Goal: Task Accomplishment & Management: Complete application form

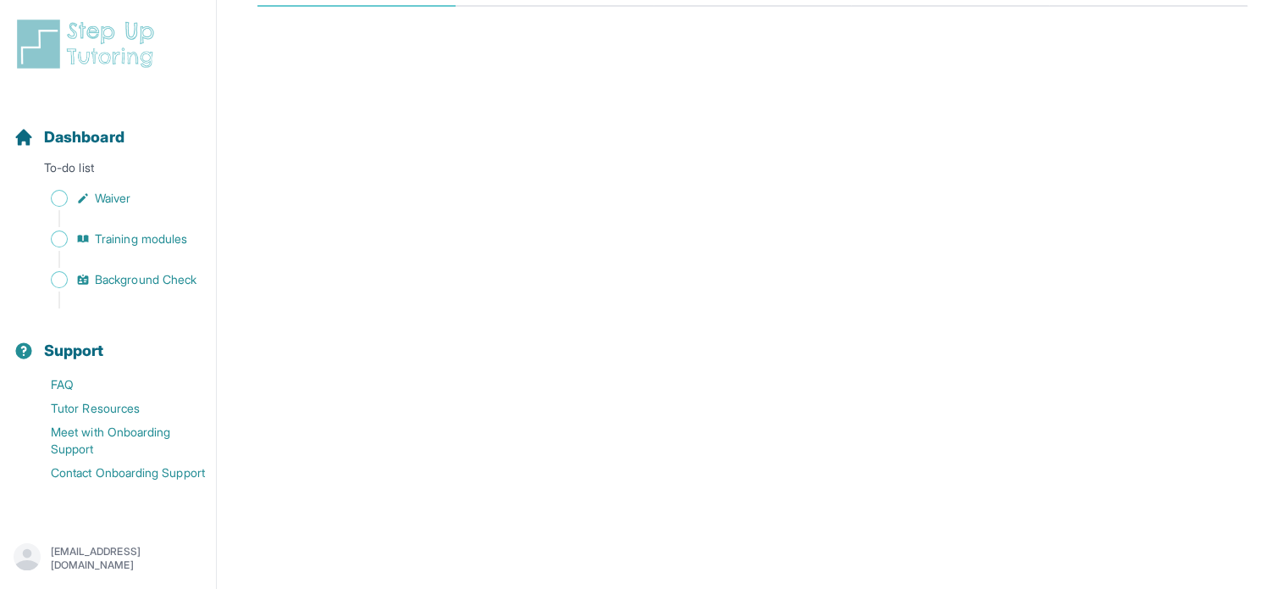
scroll to position [274, 0]
click at [155, 241] on span "Training modules" at bounding box center [141, 238] width 92 height 17
click at [102, 147] on span "Dashboard" at bounding box center [84, 137] width 80 height 24
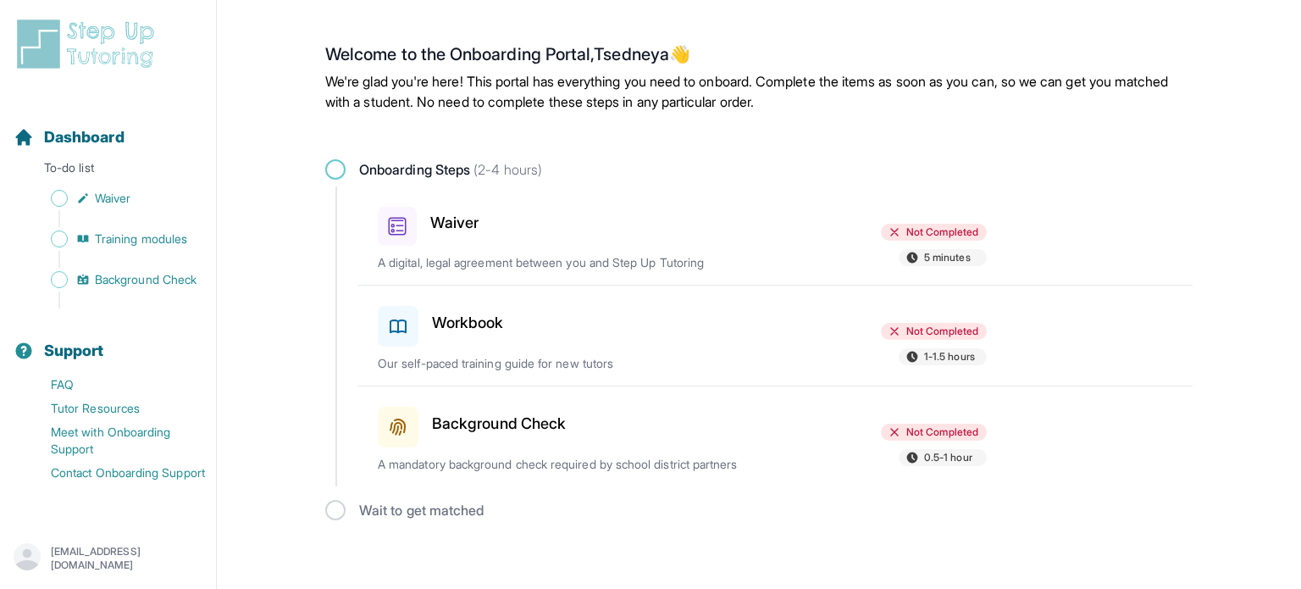
click at [467, 219] on h3 "Waiver" at bounding box center [454, 223] width 48 height 24
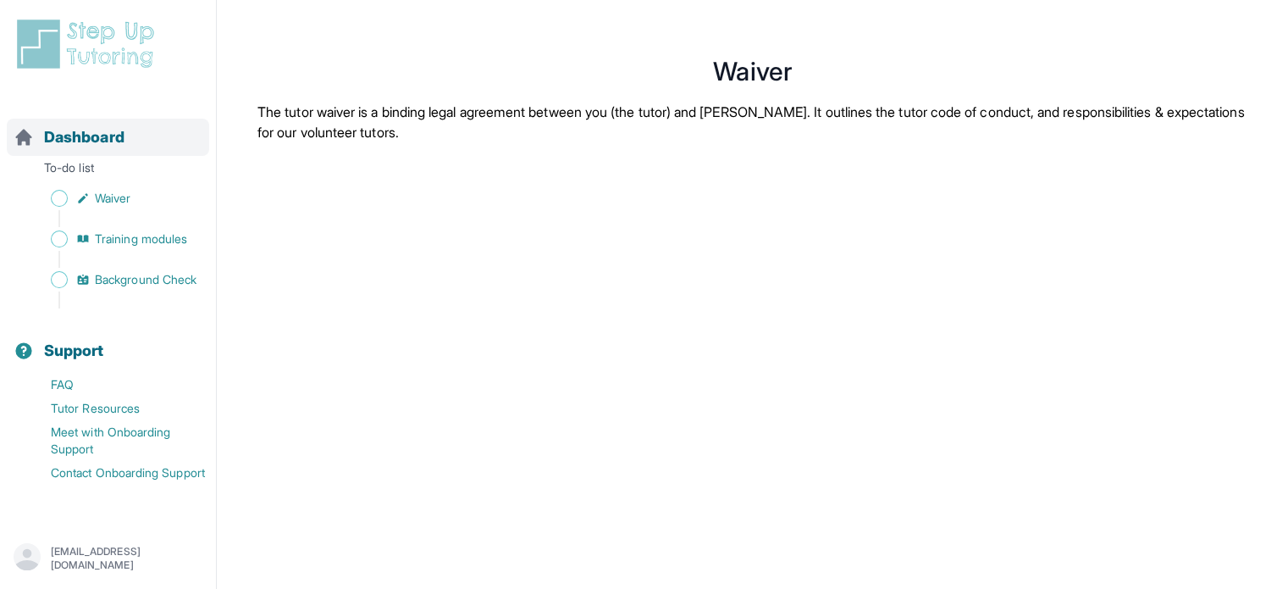
click at [75, 148] on span "Dashboard" at bounding box center [84, 137] width 80 height 24
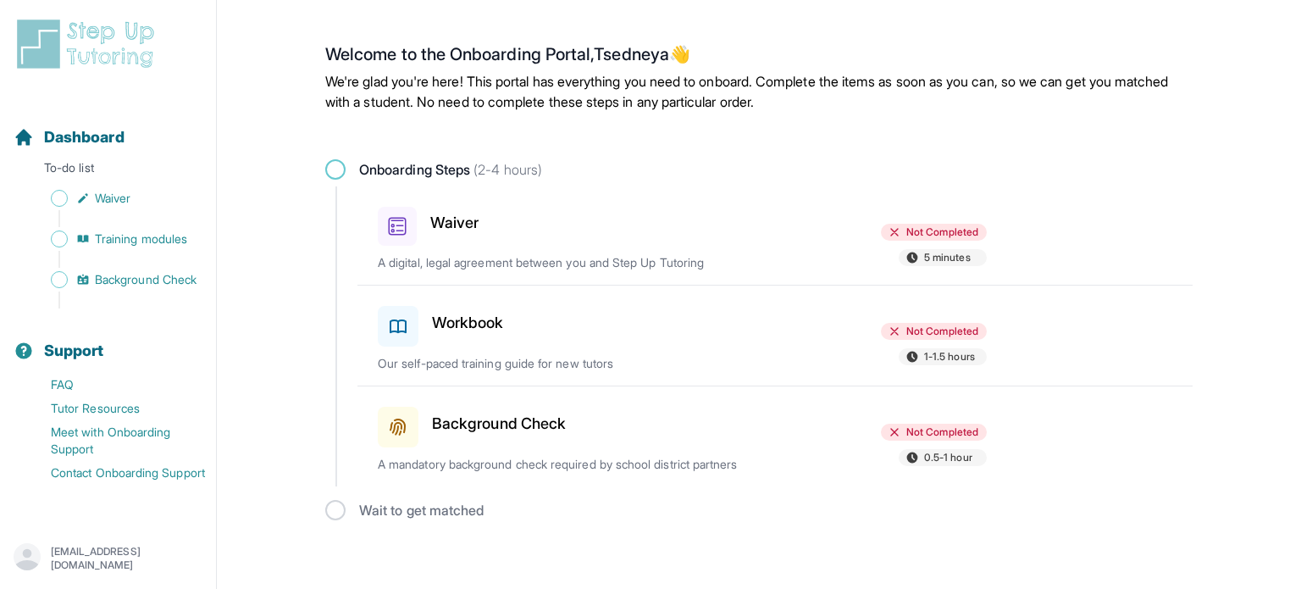
click at [654, 345] on div at bounding box center [682, 322] width 197 height 47
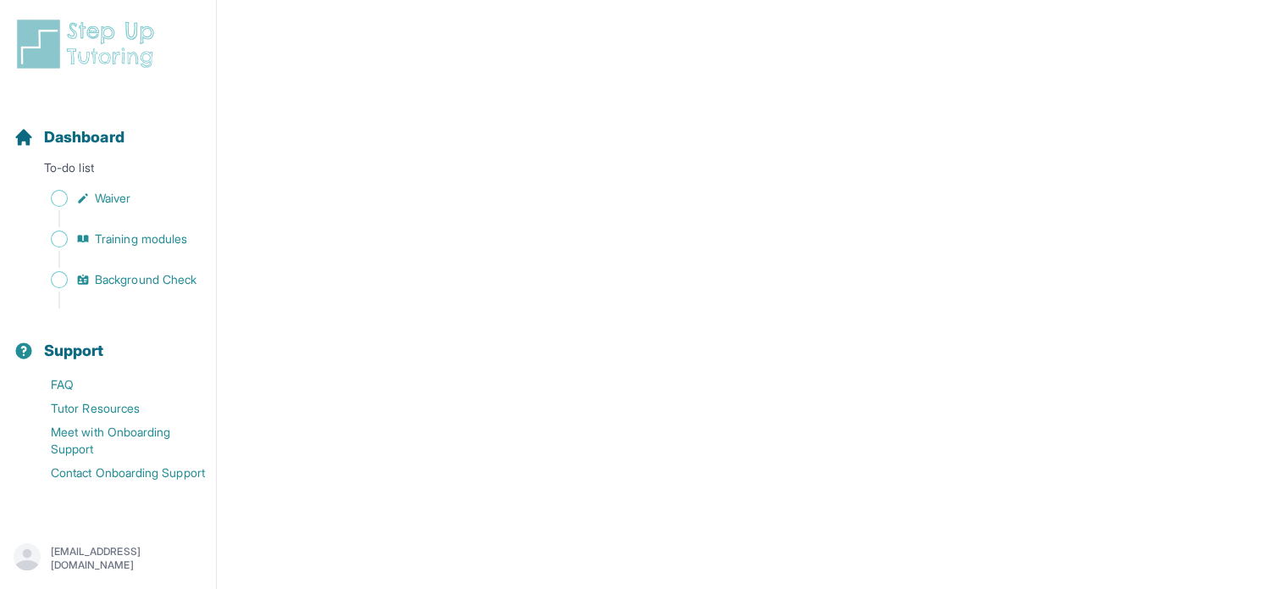
scroll to position [318, 0]
click at [136, 277] on span "Background Check" at bounding box center [146, 279] width 102 height 17
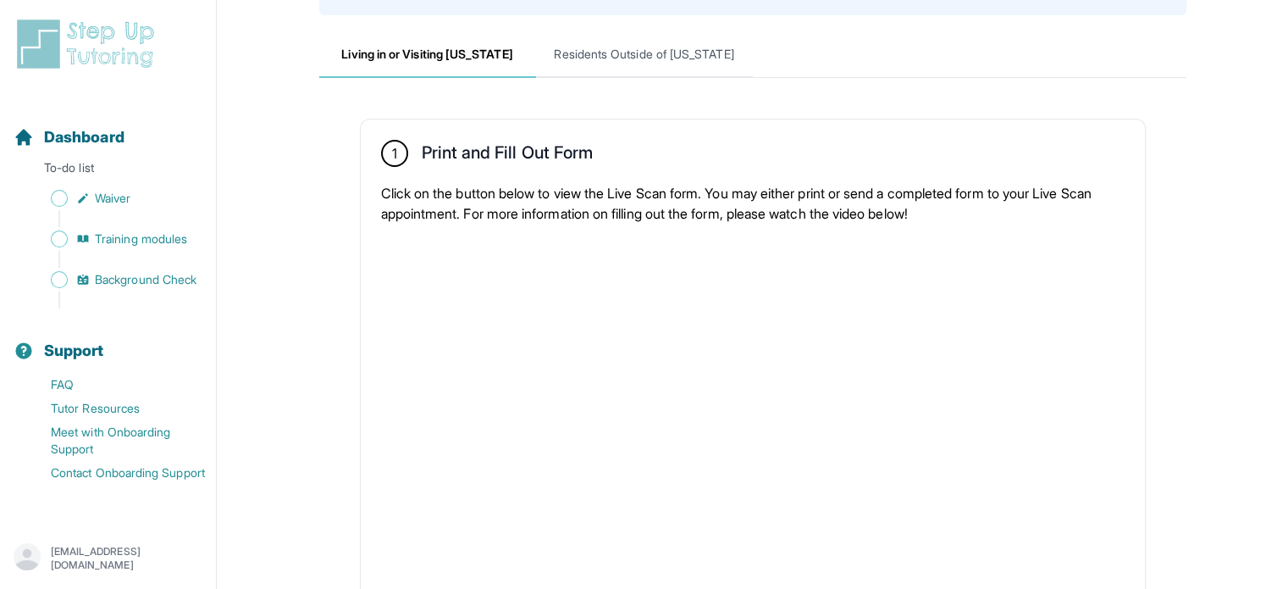
scroll to position [191, 0]
click at [640, 55] on span "Residents Outside of [US_STATE]" at bounding box center [644, 55] width 217 height 46
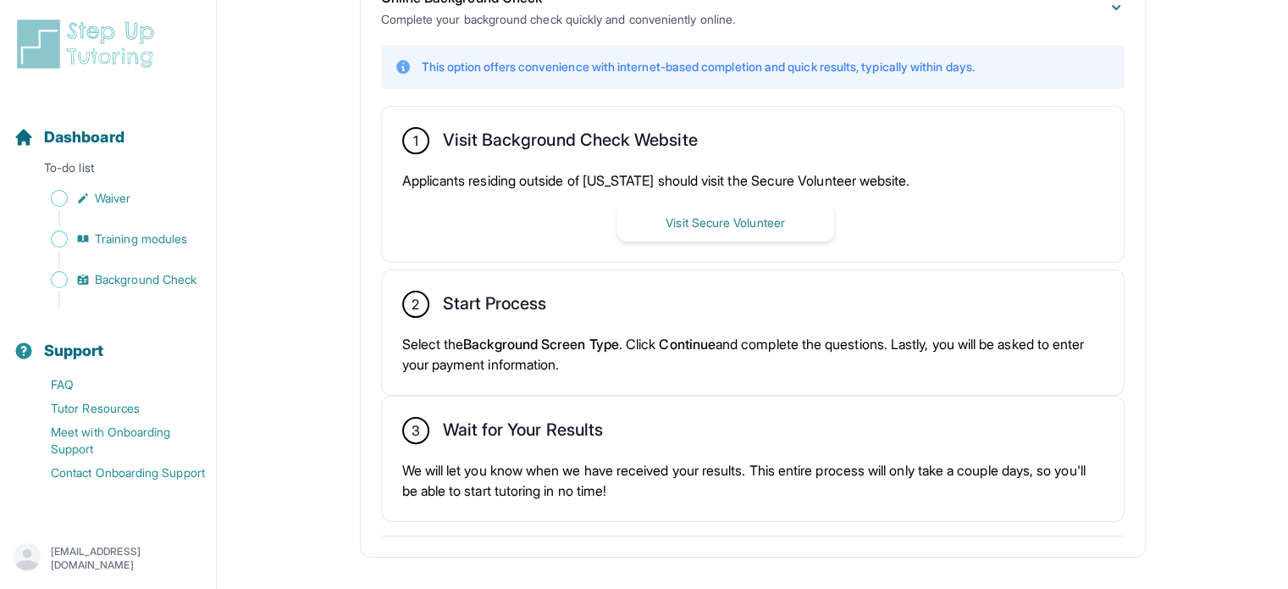
scroll to position [413, 0]
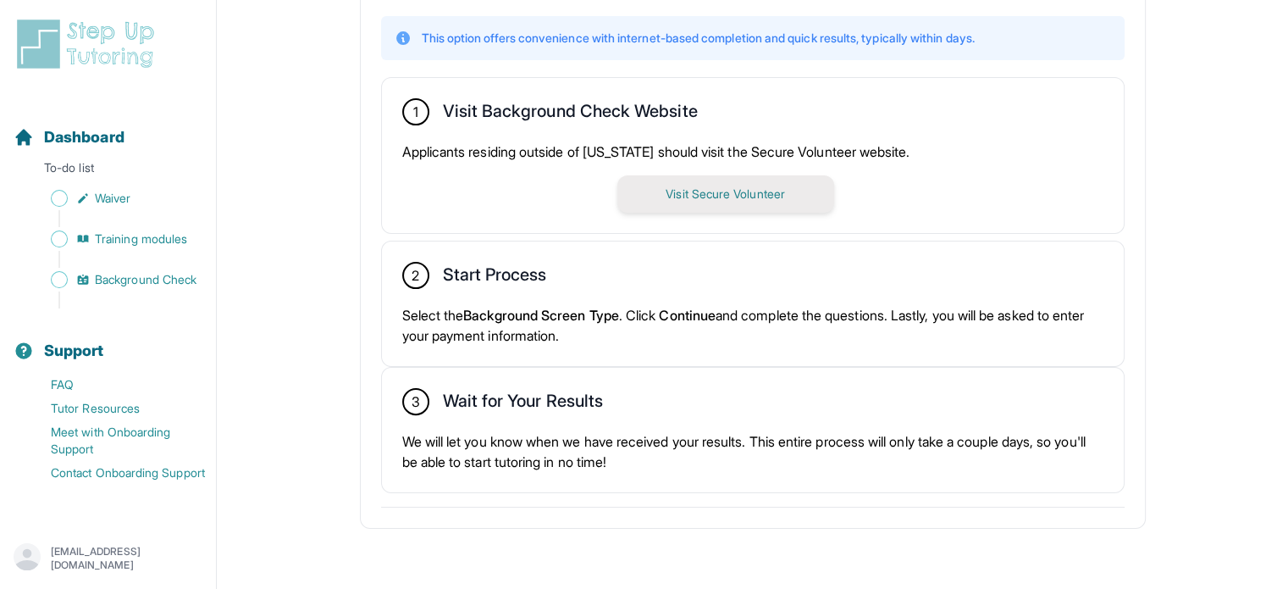
click at [762, 192] on button "Visit Secure Volunteer" at bounding box center [725, 193] width 217 height 37
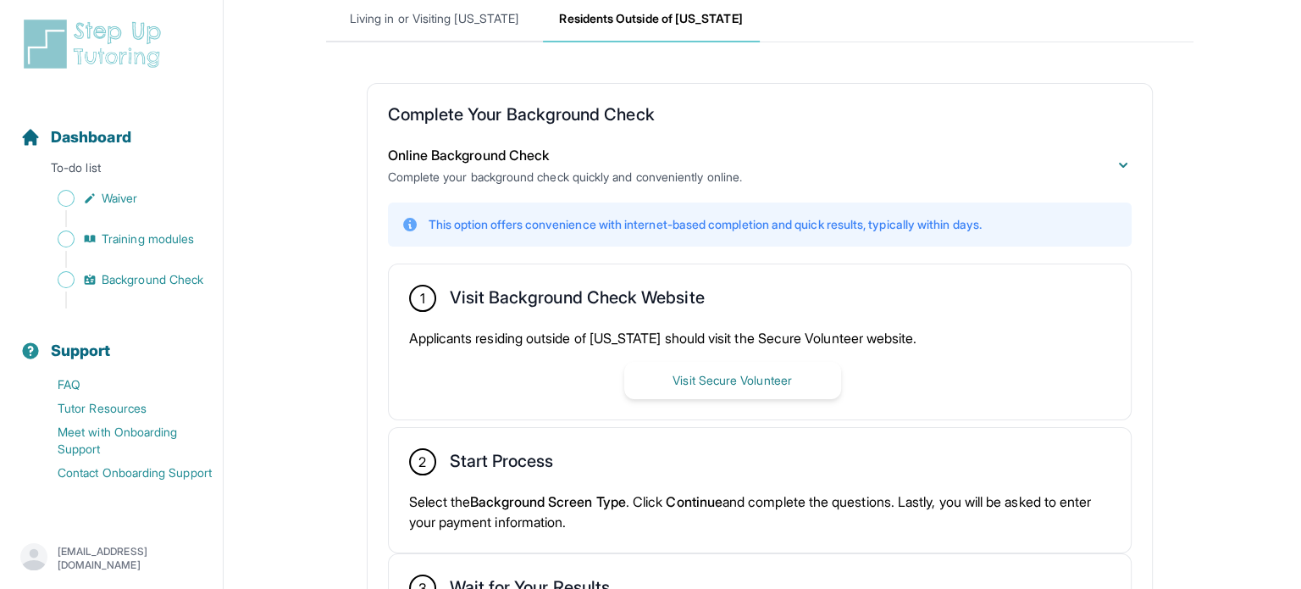
scroll to position [0, 0]
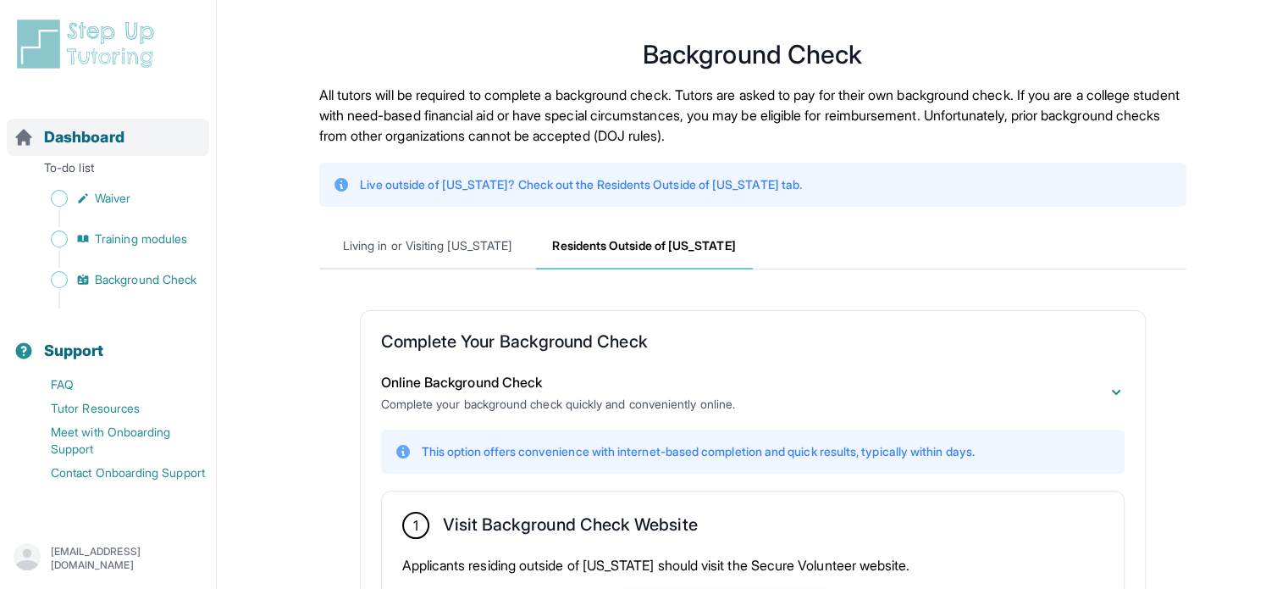
click at [95, 134] on span "Dashboard" at bounding box center [84, 137] width 80 height 24
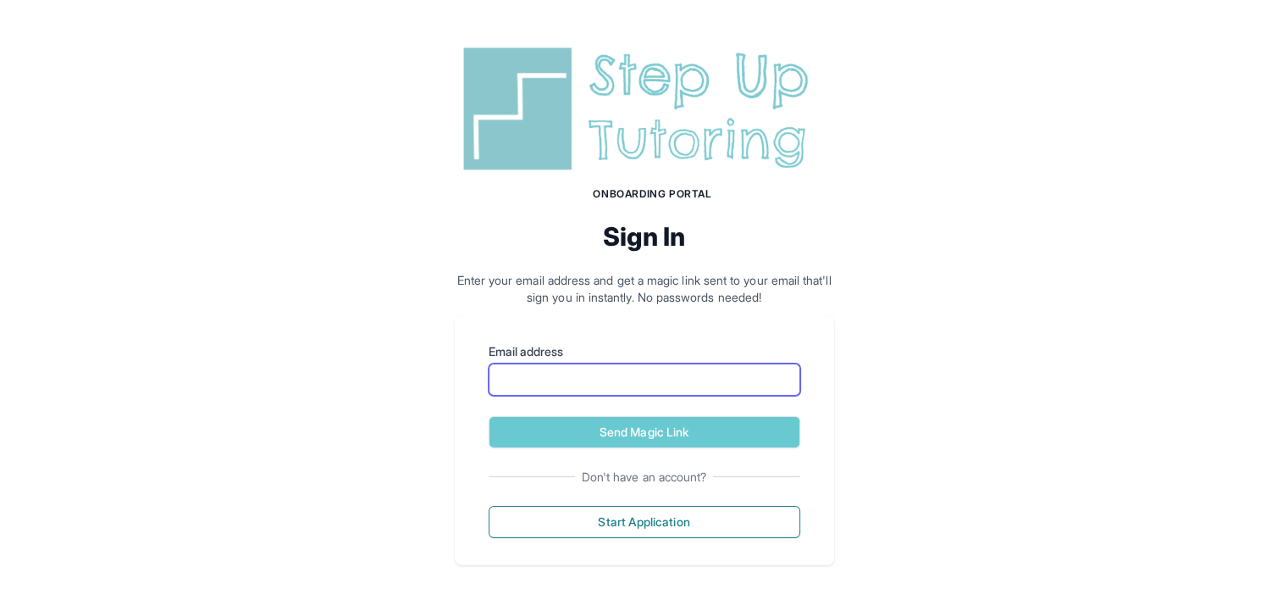
click at [579, 384] on input "Email address" at bounding box center [645, 379] width 312 height 32
type input "**********"
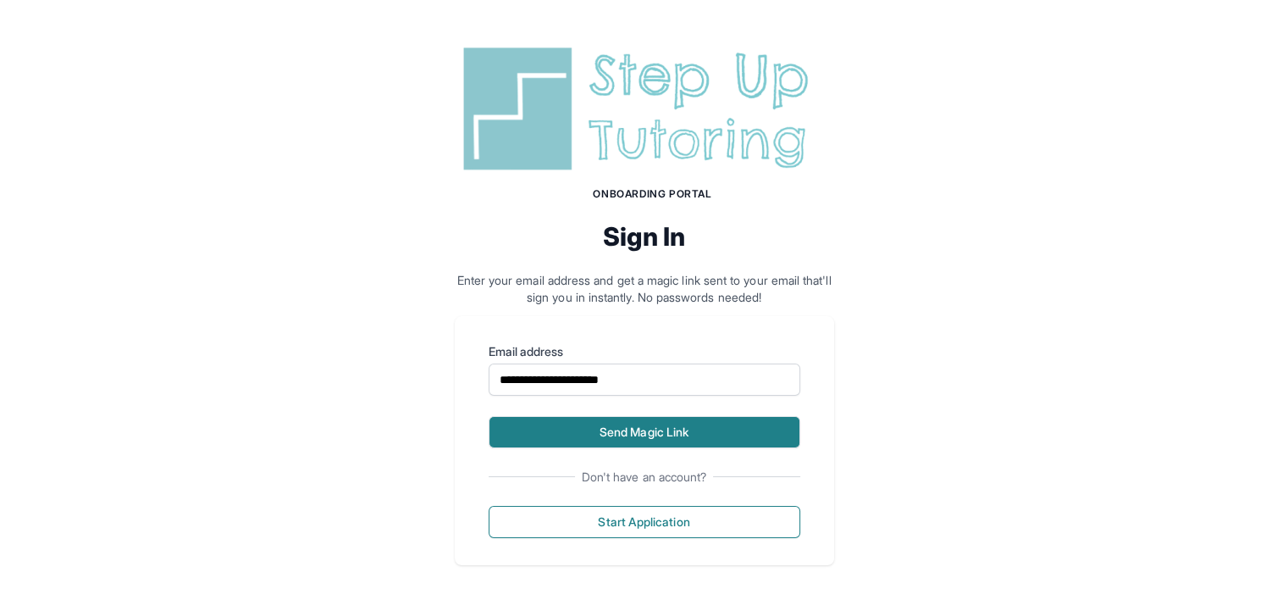
click at [650, 439] on button "Send Magic Link" at bounding box center [645, 432] width 312 height 32
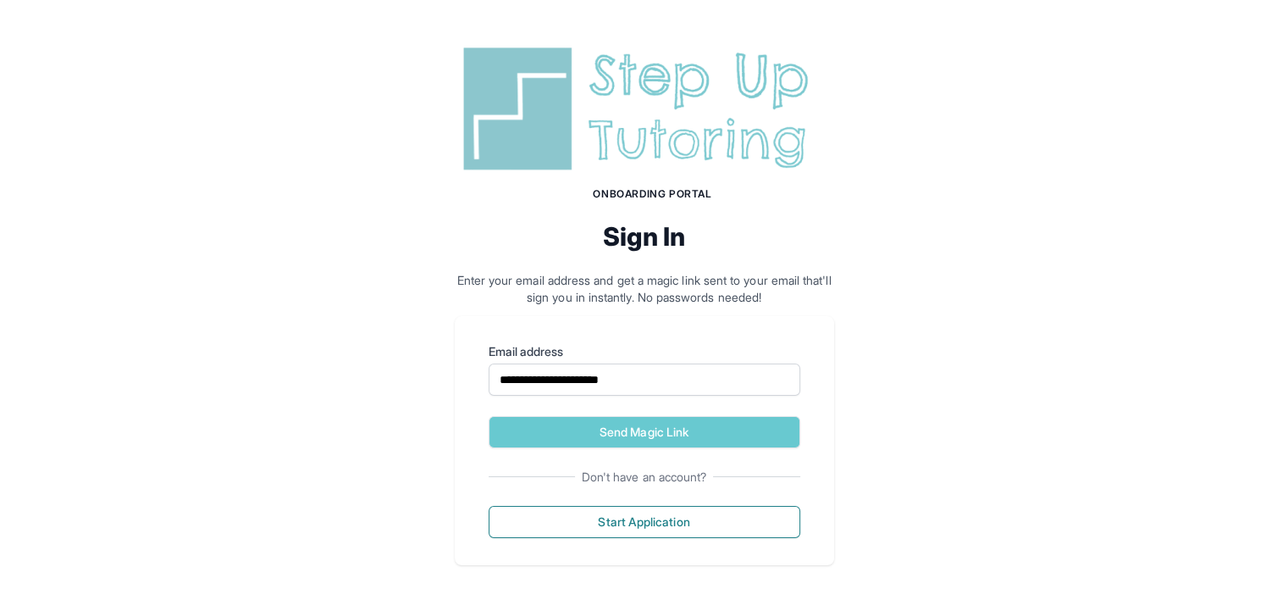
scroll to position [94, 0]
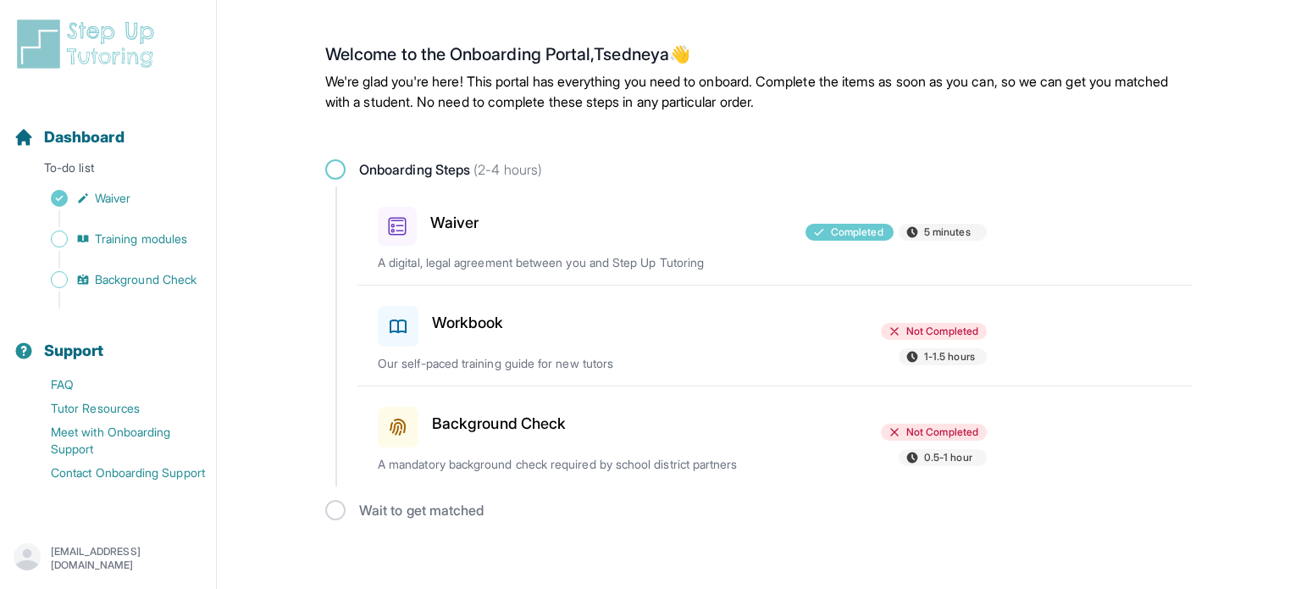
click at [758, 338] on div at bounding box center [682, 322] width 197 height 47
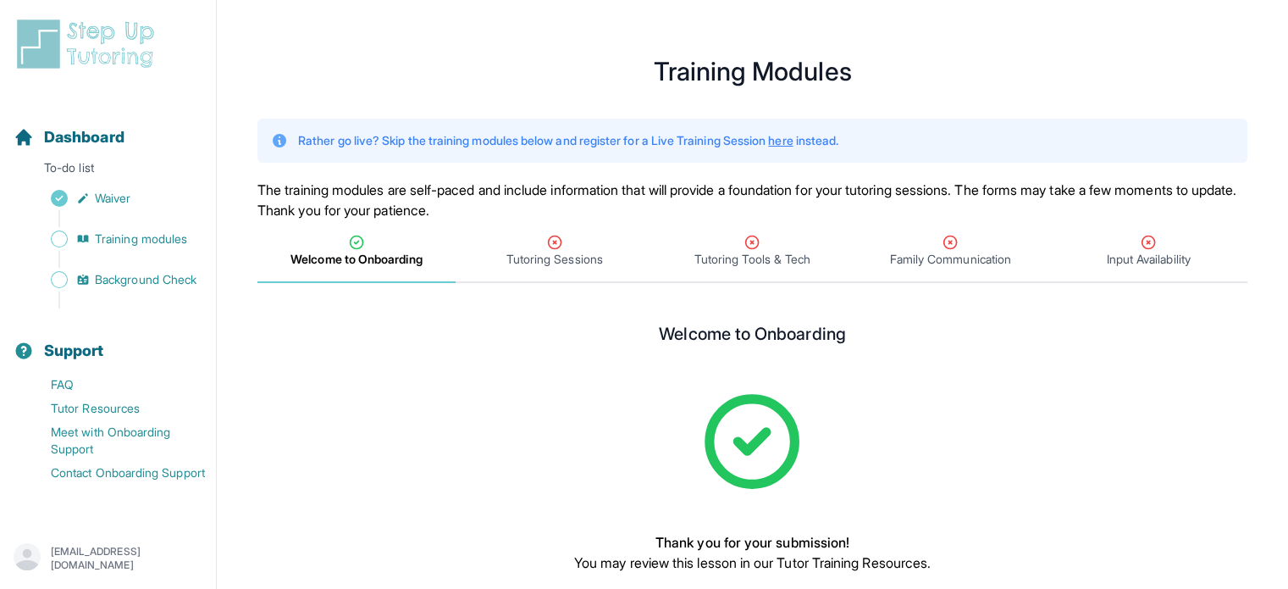
scroll to position [102, 0]
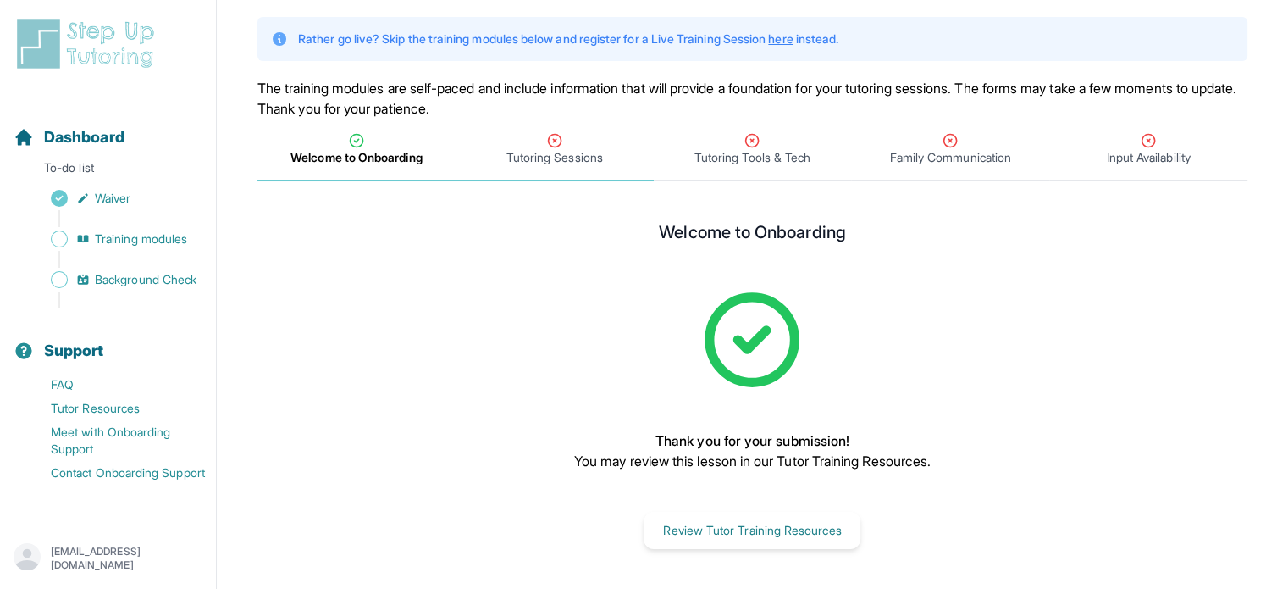
click at [552, 158] on span "Tutoring Sessions" at bounding box center [554, 157] width 97 height 17
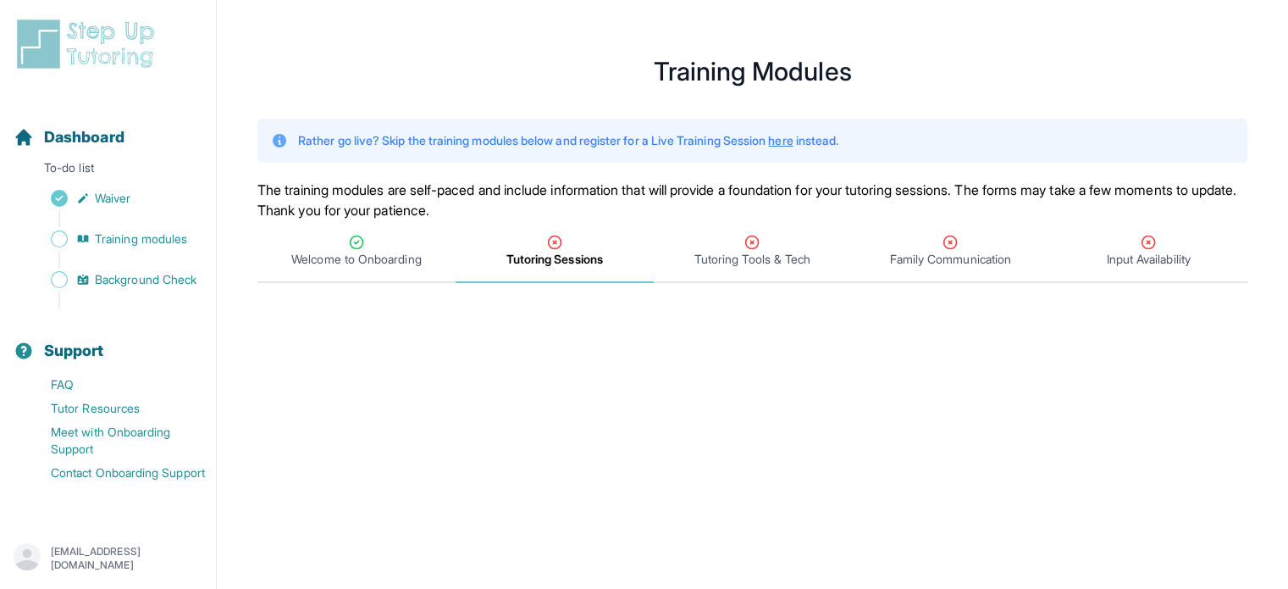
scroll to position [115, 0]
